Goal: Task Accomplishment & Management: Use online tool/utility

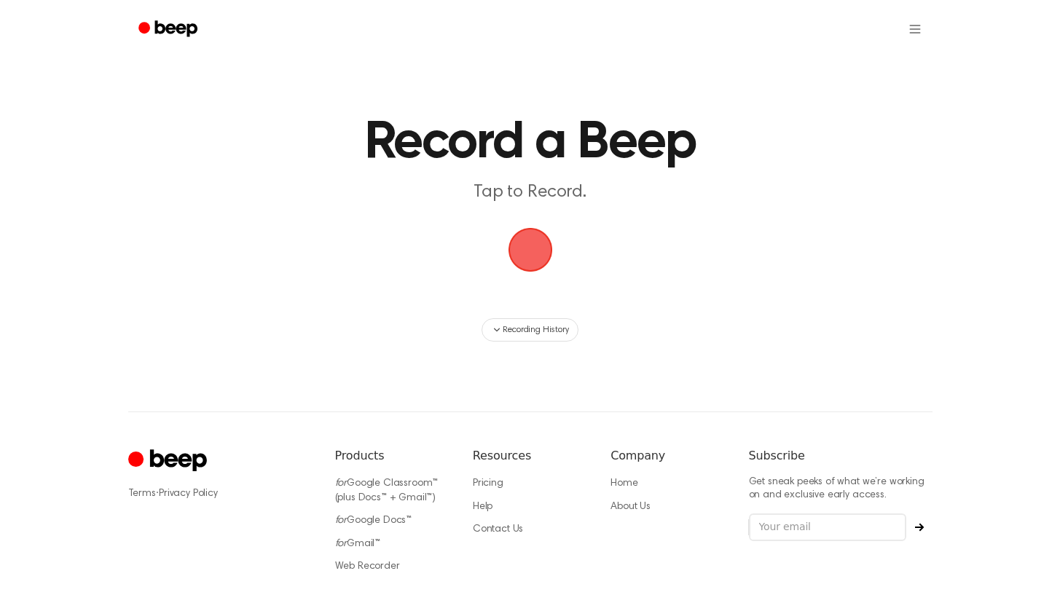
click at [525, 243] on span "button" at bounding box center [530, 250] width 68 height 68
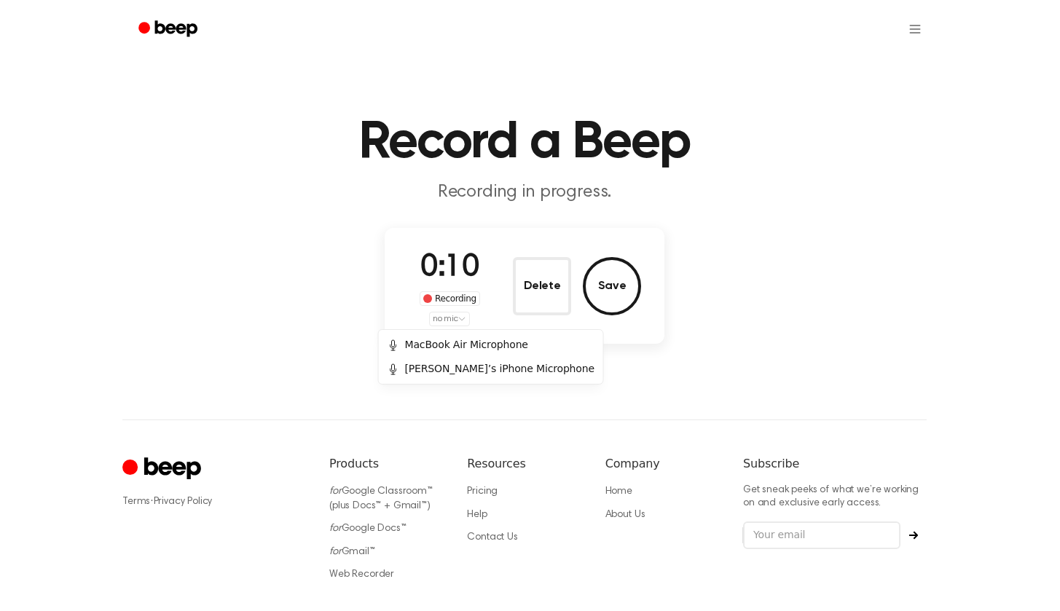
click at [469, 316] on html "Record a Beep Recording in progress. 0:10 Recording no mic Delete Save ⚠️ We ar…" at bounding box center [530, 348] width 1060 height 697
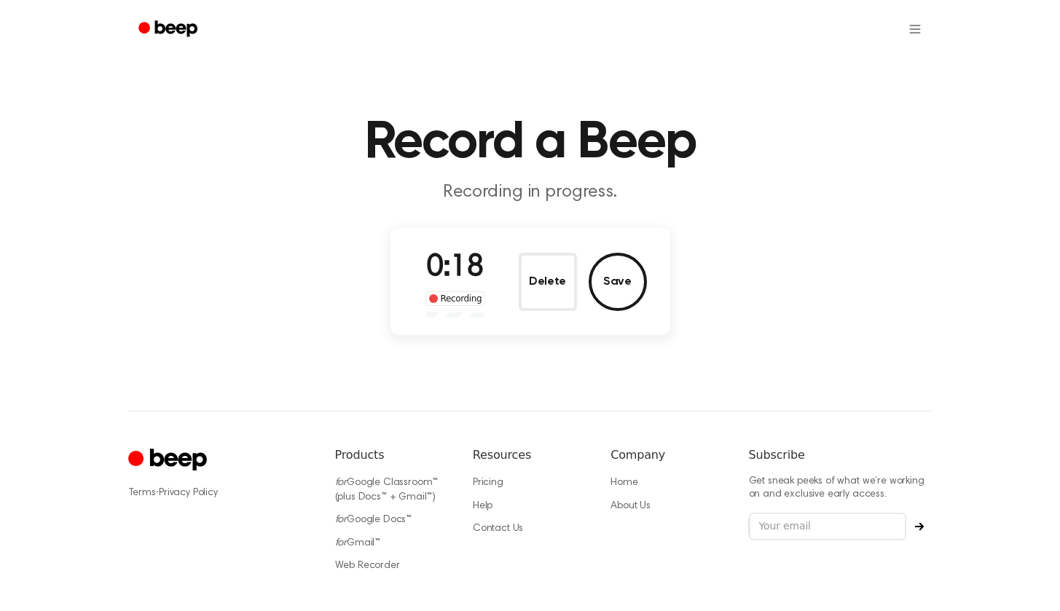
click at [883, 99] on main "Record a Beep Recording in progress. 0:18 Recording Delete Save" at bounding box center [530, 170] width 1060 height 341
click at [605, 286] on button "Save" at bounding box center [618, 282] width 58 height 58
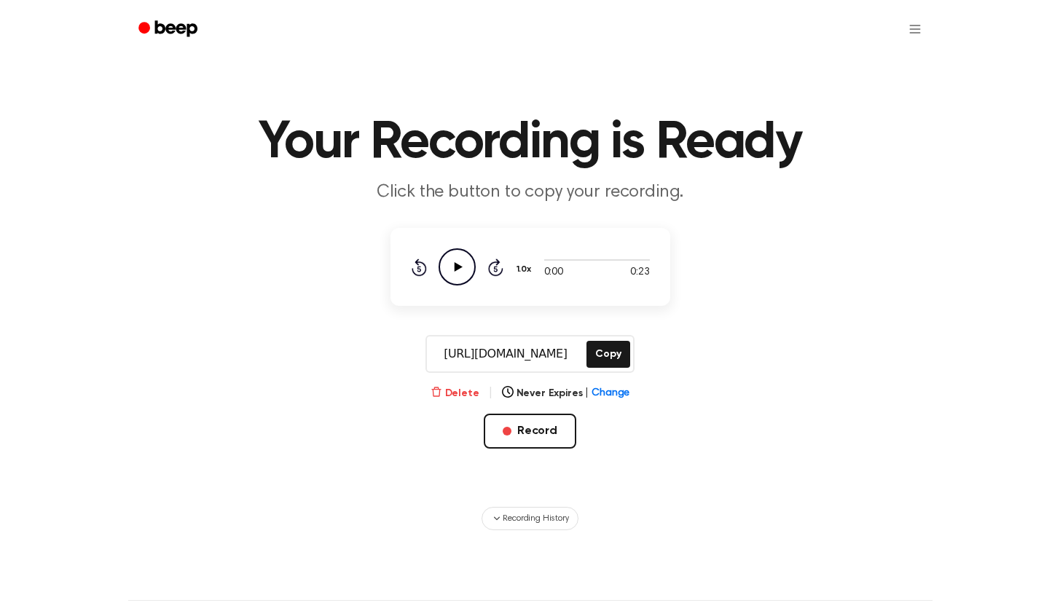
click at [468, 391] on button "Delete" at bounding box center [455, 393] width 49 height 15
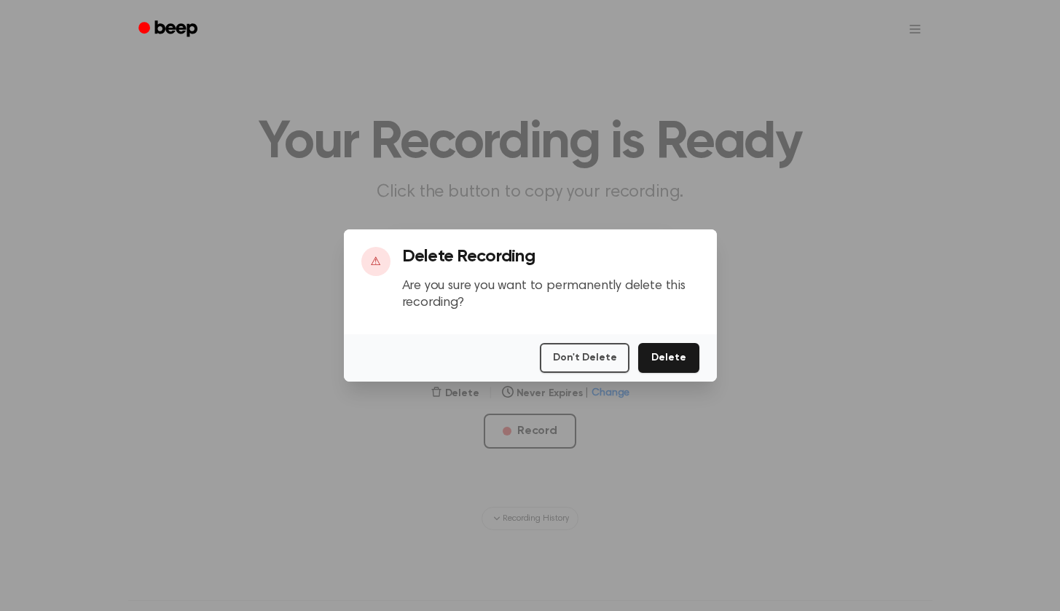
click at [665, 357] on button "Delete" at bounding box center [668, 358] width 60 height 30
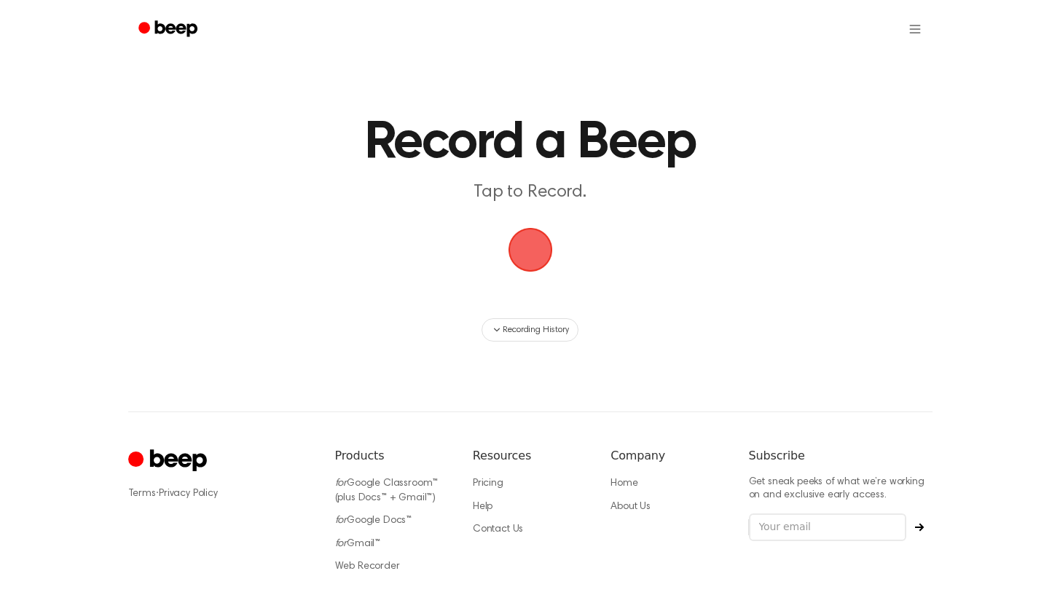
click at [523, 258] on span "button" at bounding box center [530, 250] width 47 height 47
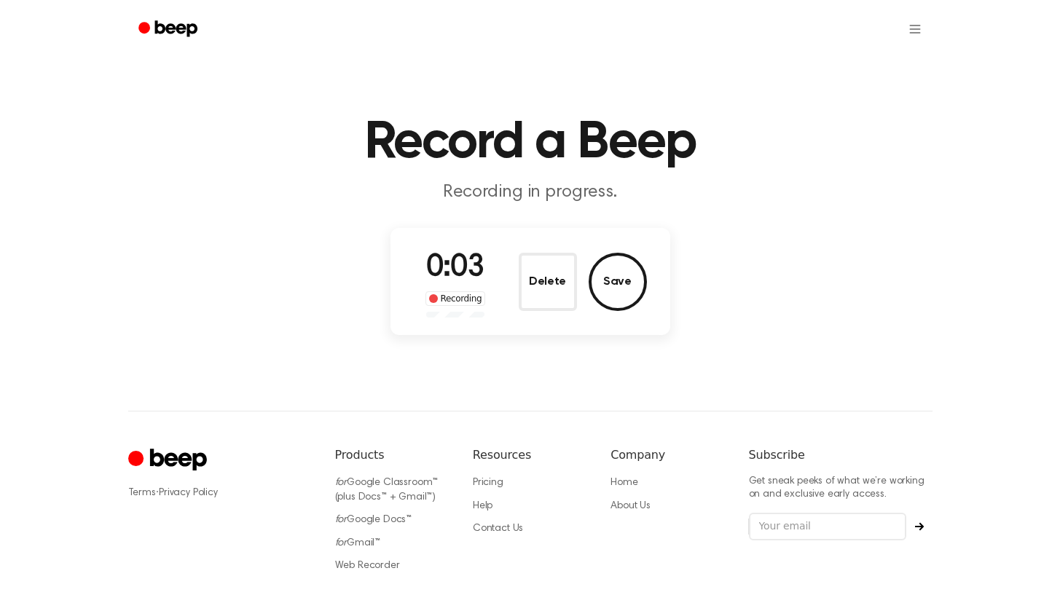
click at [457, 300] on div "Recording" at bounding box center [456, 299] width 60 height 15
click at [442, 300] on div "Recording" at bounding box center [456, 299] width 60 height 15
click at [479, 303] on div "Recording" at bounding box center [456, 299] width 60 height 15
click at [609, 289] on button "Save" at bounding box center [618, 282] width 58 height 58
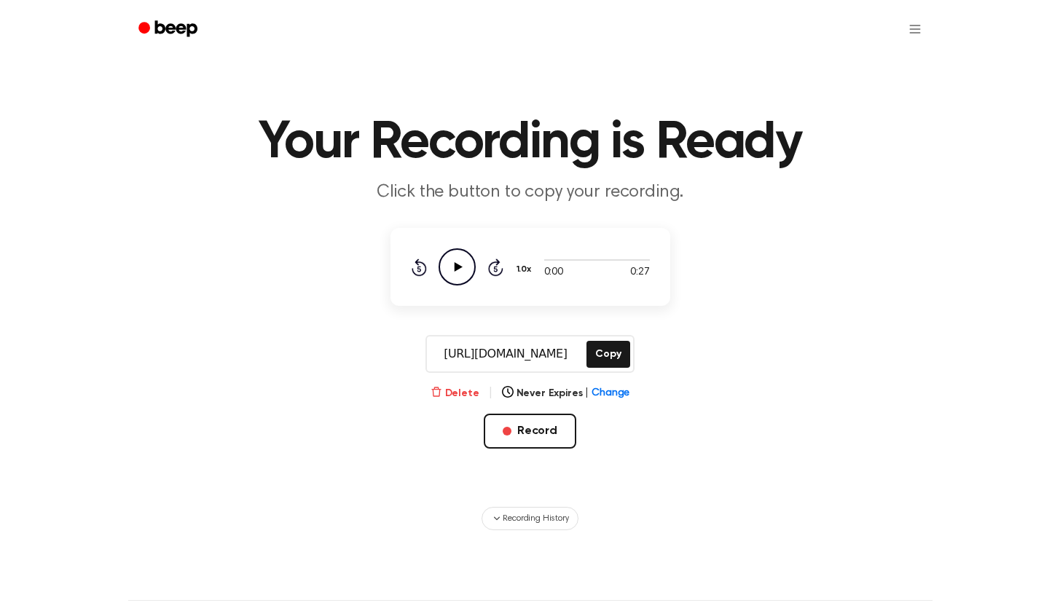
click at [469, 388] on button "Delete" at bounding box center [455, 393] width 49 height 15
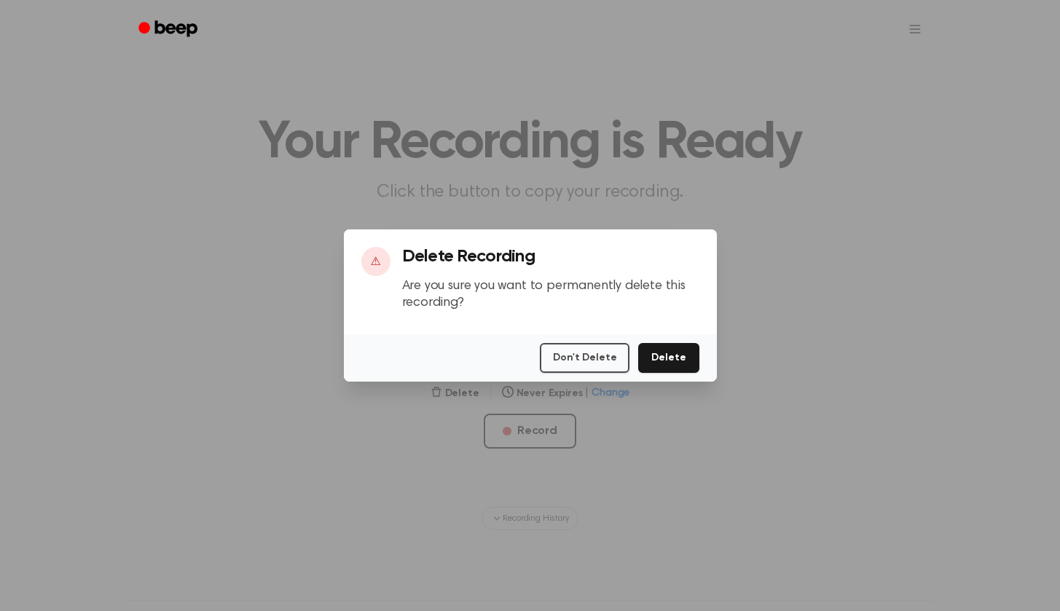
click at [668, 353] on button "Delete" at bounding box center [668, 358] width 60 height 30
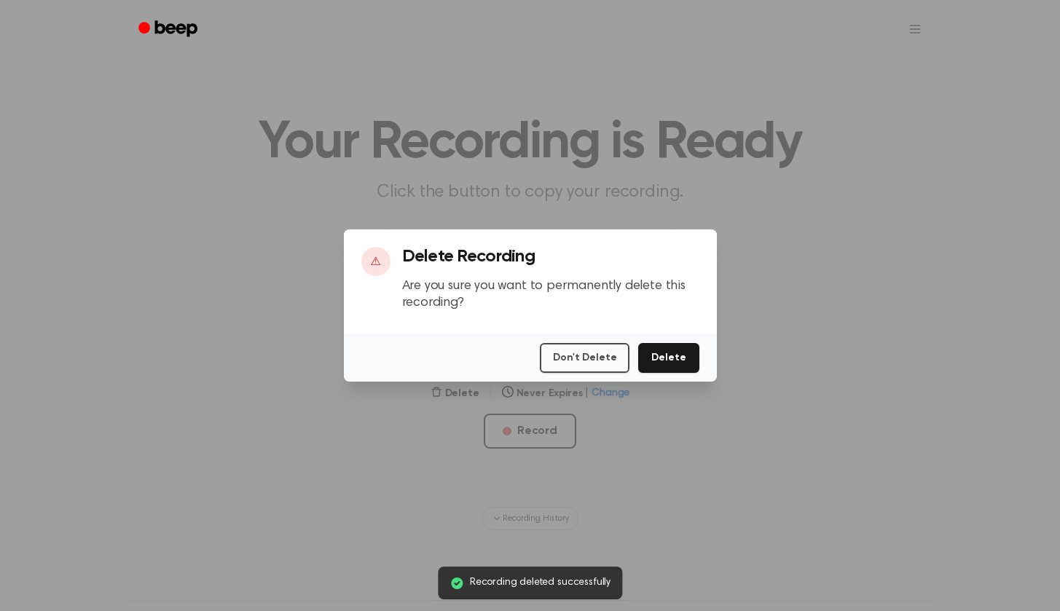
click at [646, 457] on div at bounding box center [530, 305] width 1060 height 611
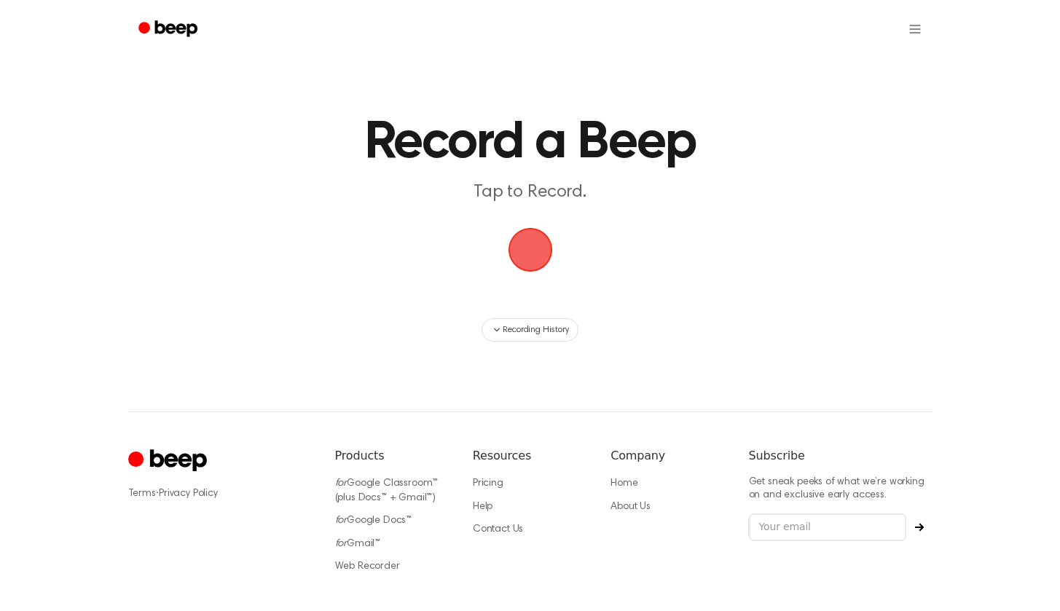
click at [535, 243] on span "button" at bounding box center [530, 250] width 58 height 58
click at [535, 243] on span "button" at bounding box center [531, 250] width 82 height 82
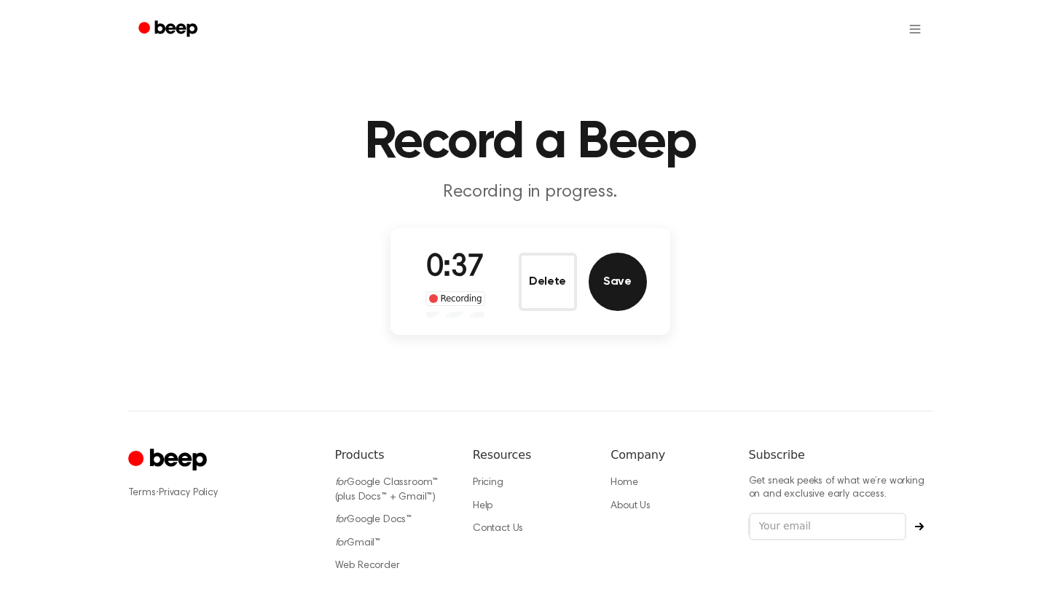
click at [609, 294] on button "Save" at bounding box center [618, 282] width 58 height 58
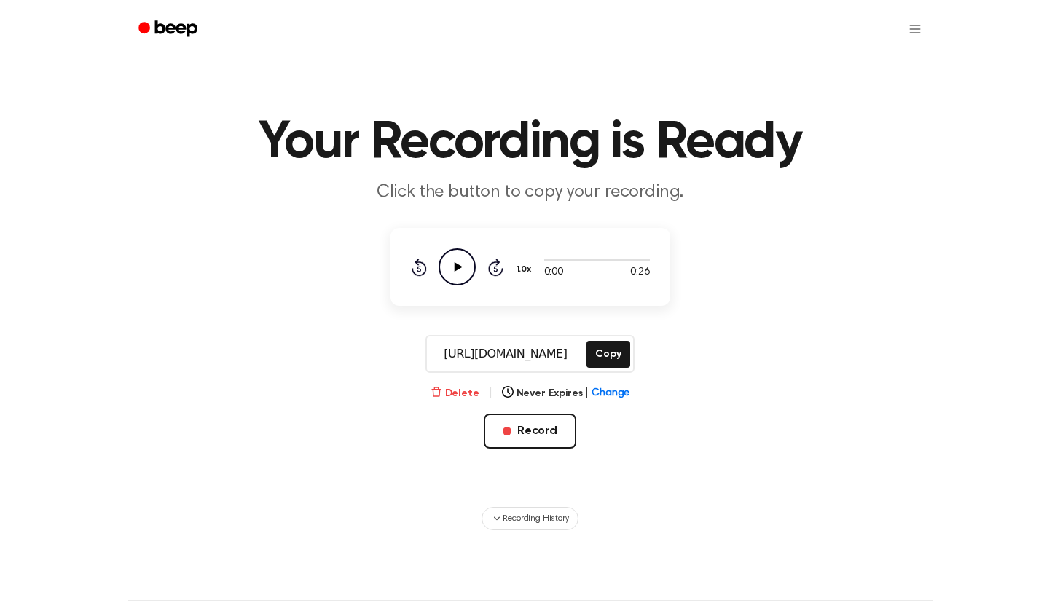
click at [469, 387] on button "Delete" at bounding box center [455, 393] width 49 height 15
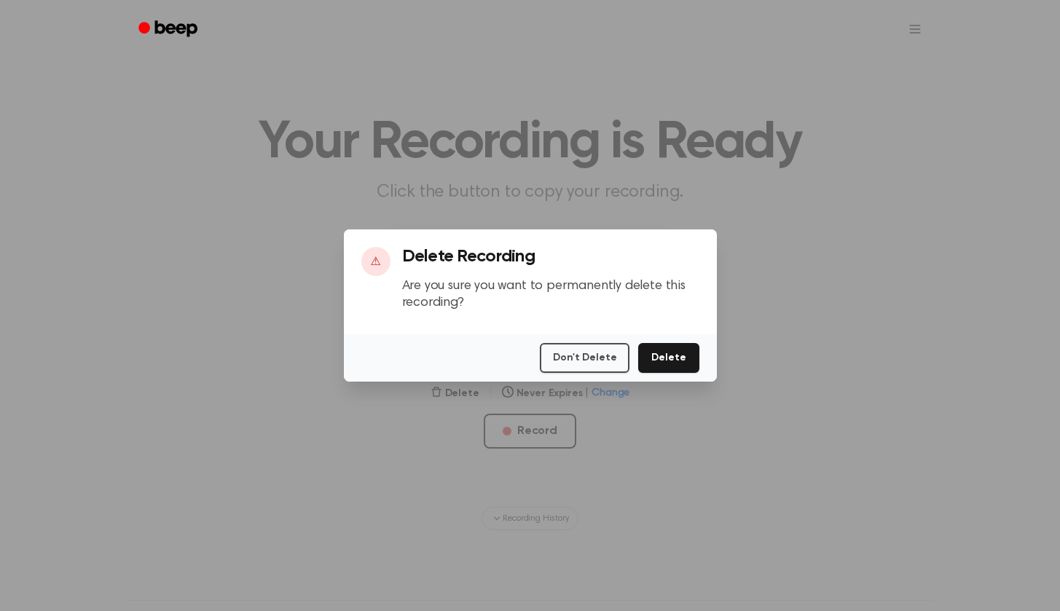
click at [670, 359] on button "Delete" at bounding box center [668, 358] width 60 height 30
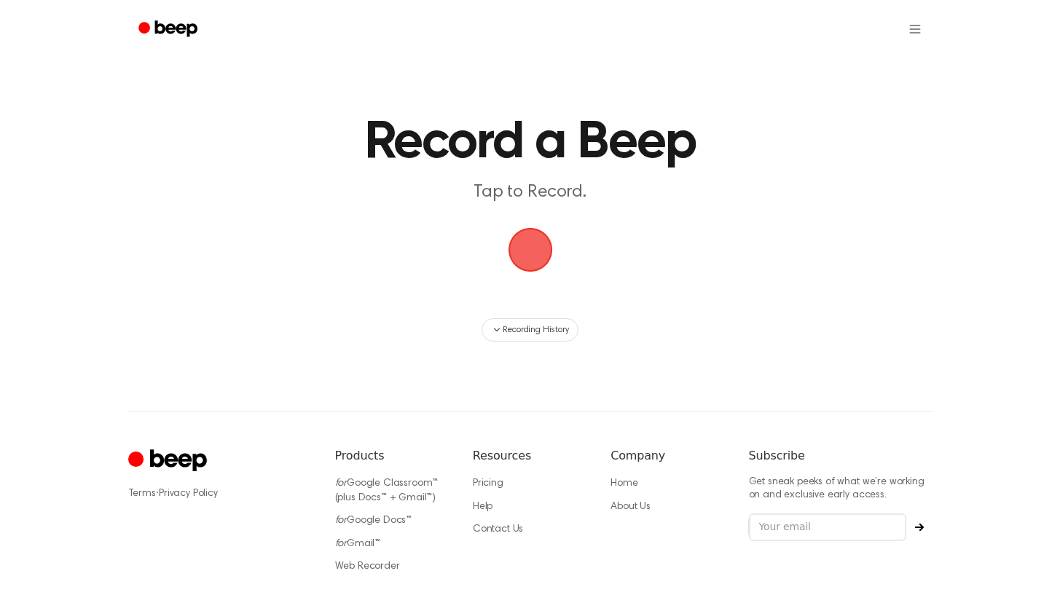
click at [733, 245] on main "Record a Beep Tap to Record. Recording History" at bounding box center [530, 171] width 1060 height 342
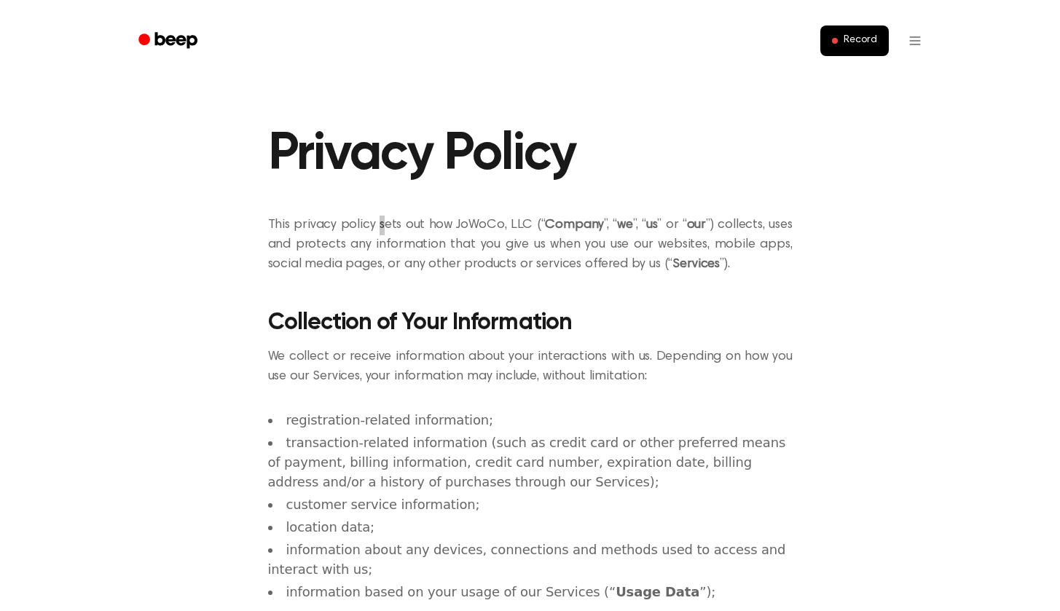
scroll to position [1496, 0]
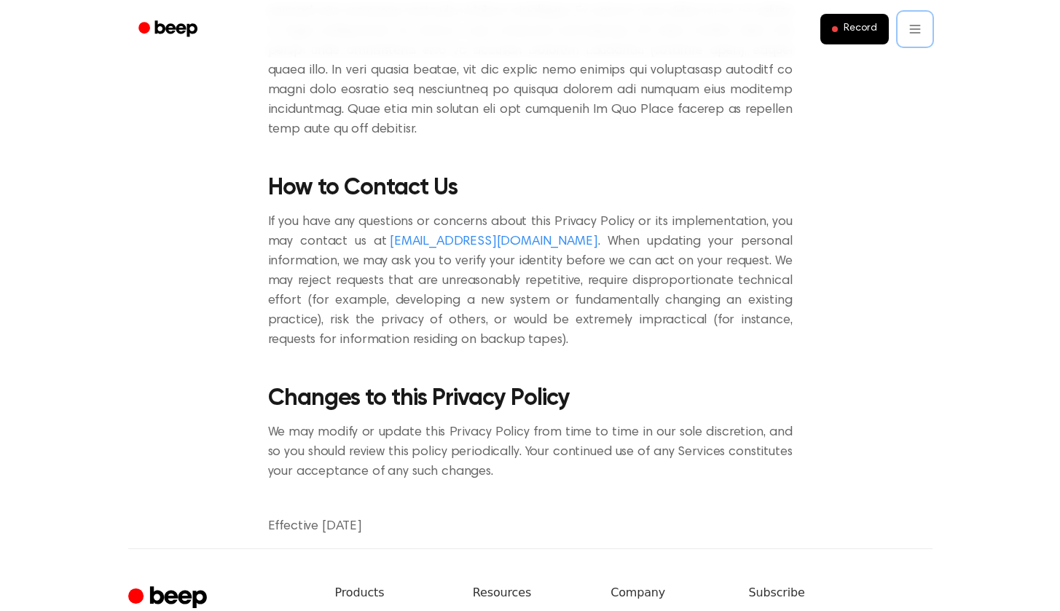
scroll to position [6444, 0]
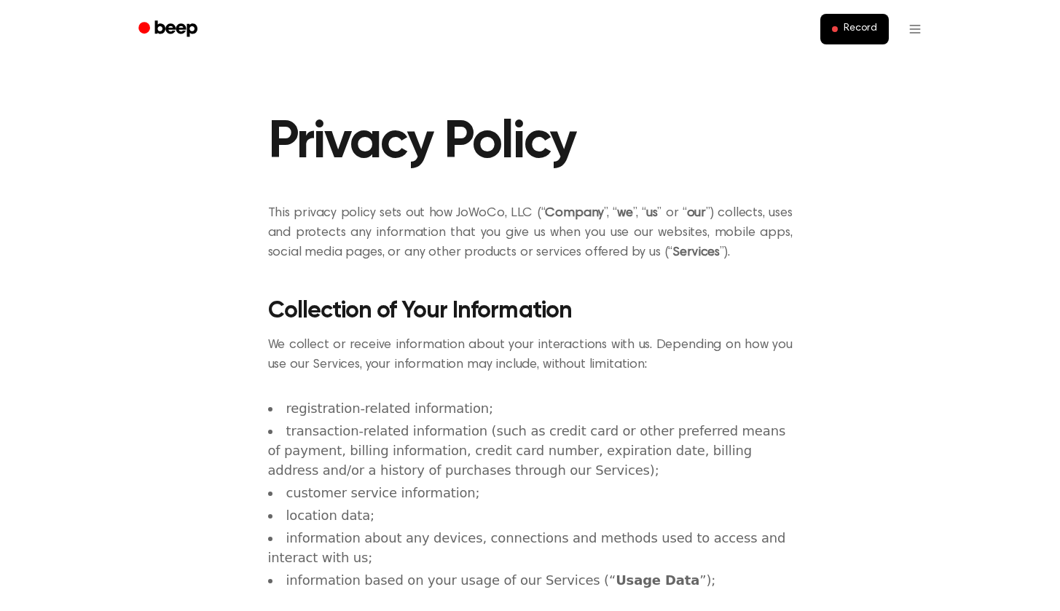
scroll to position [0, 0]
